Goal: Use online tool/utility

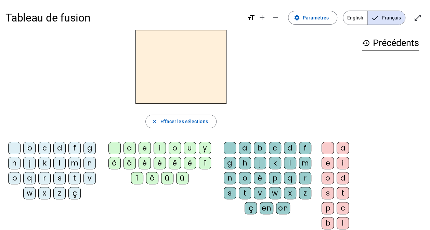
click at [74, 162] on div "m" at bounding box center [74, 163] width 12 height 12
click at [131, 147] on div "a" at bounding box center [129, 148] width 12 height 12
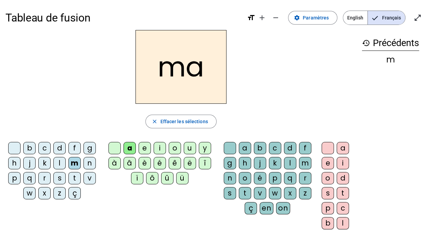
click at [59, 161] on div "l" at bounding box center [59, 163] width 12 height 12
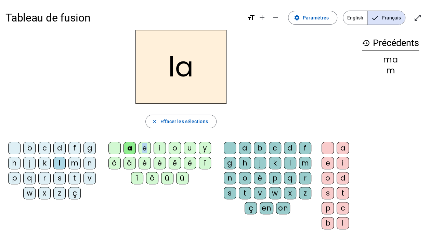
click at [241, 116] on div "close Effacer les sélections" at bounding box center [180, 122] width 351 height 14
click at [146, 144] on div "e" at bounding box center [144, 148] width 12 height 12
click at [131, 146] on div "a" at bounding box center [129, 148] width 12 height 12
click at [142, 147] on div "e" at bounding box center [144, 148] width 12 height 12
click at [58, 148] on div "d" at bounding box center [59, 148] width 12 height 12
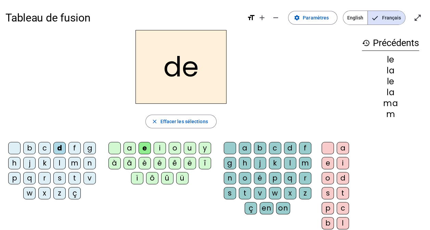
click at [164, 176] on div "û" at bounding box center [167, 178] width 12 height 12
click at [189, 144] on div "u" at bounding box center [190, 148] width 12 height 12
click at [72, 176] on div "t" at bounding box center [74, 178] width 12 height 12
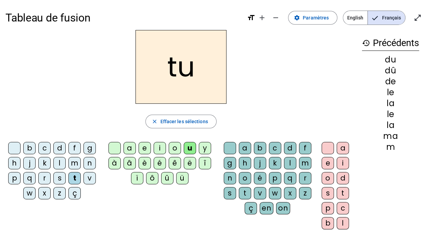
click at [129, 148] on div "a" at bounding box center [129, 148] width 12 height 12
click at [143, 148] on div "e" at bounding box center [144, 148] width 12 height 12
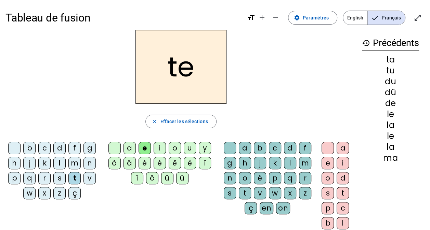
click at [72, 164] on div "m" at bounding box center [74, 163] width 12 height 12
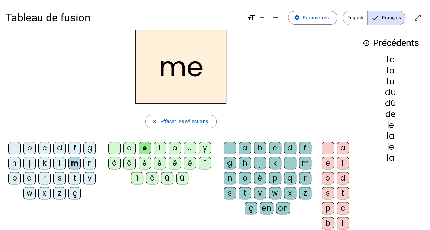
click at [401, 56] on div "te" at bounding box center [390, 60] width 57 height 8
click at [396, 123] on div "le" at bounding box center [390, 125] width 57 height 8
